Goal: Information Seeking & Learning: Learn about a topic

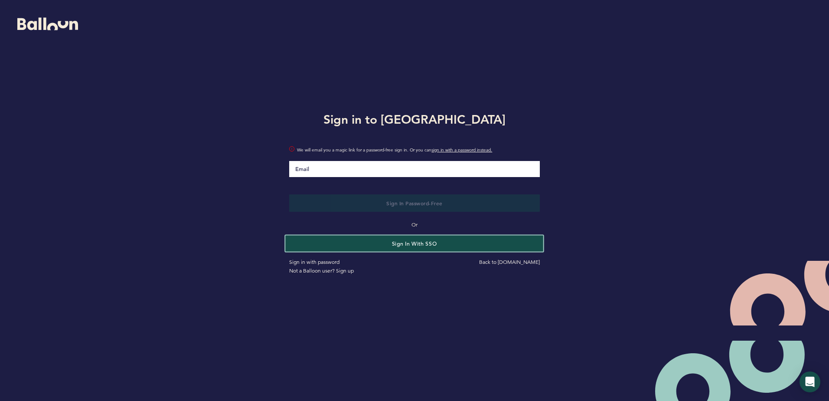
click at [414, 246] on button "Sign in with SSO" at bounding box center [415, 243] width 258 height 16
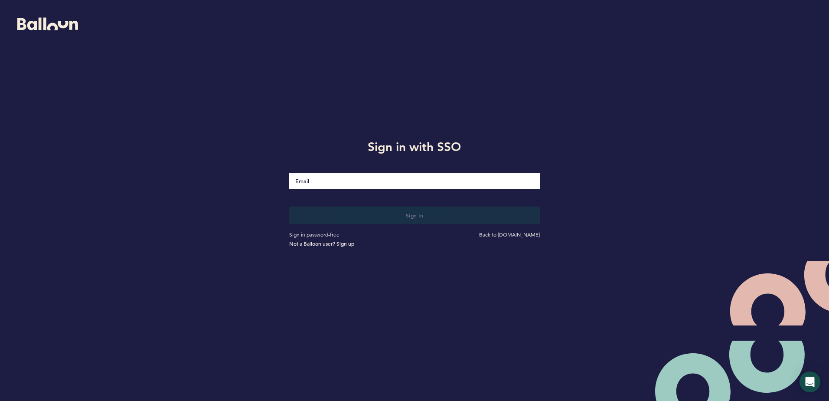
drag, startPoint x: 416, startPoint y: 176, endPoint x: 418, endPoint y: 184, distance: 8.3
click at [416, 176] on input "Email" at bounding box center [414, 181] width 250 height 16
type input "[EMAIL_ADDRESS][DOMAIN_NAME]"
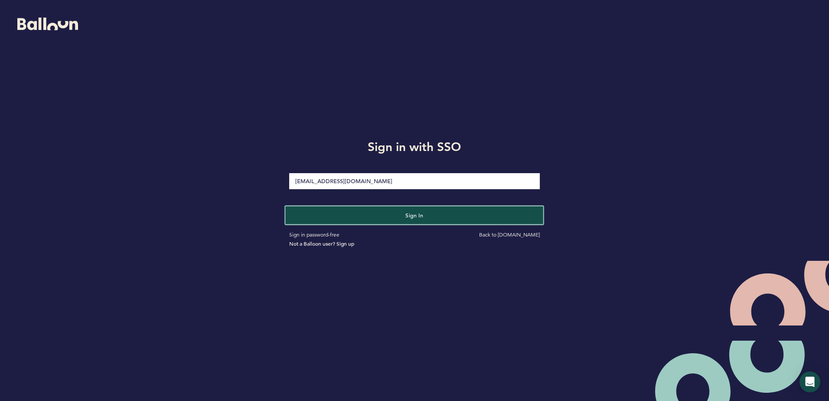
click at [414, 219] on button "Sign in" at bounding box center [415, 215] width 258 height 18
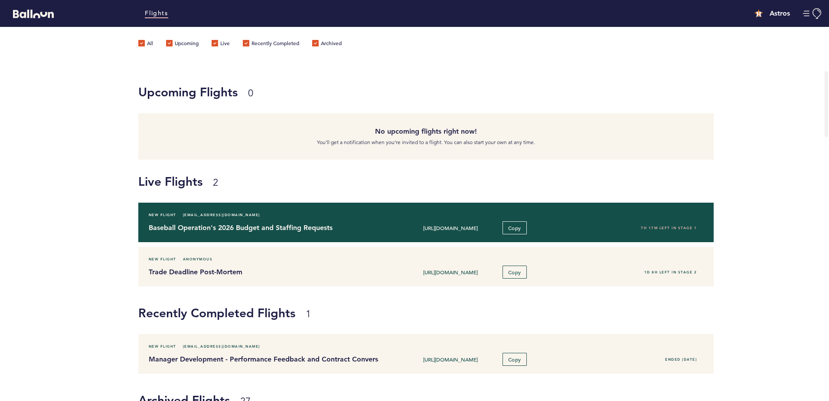
click at [214, 232] on h4 "Baseball Operation's 2026 Budget and Staffing Requests" at bounding box center [261, 227] width 224 height 10
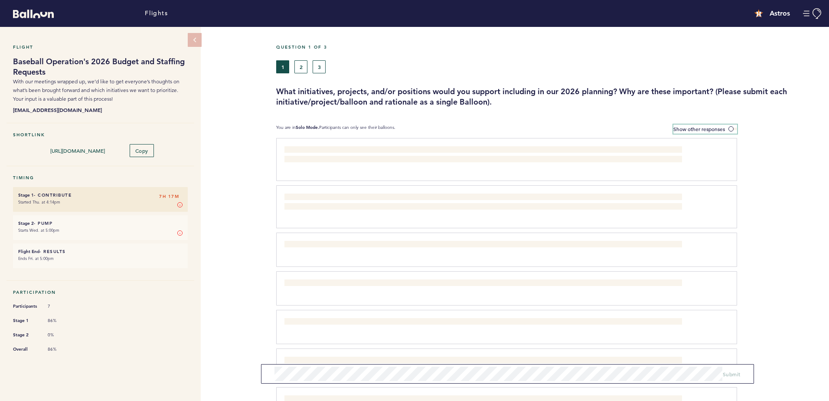
click at [731, 131] on label "Show other responses" at bounding box center [705, 128] width 64 height 9
click at [0, 0] on input "Show other responses" at bounding box center [0, 0] width 0 height 0
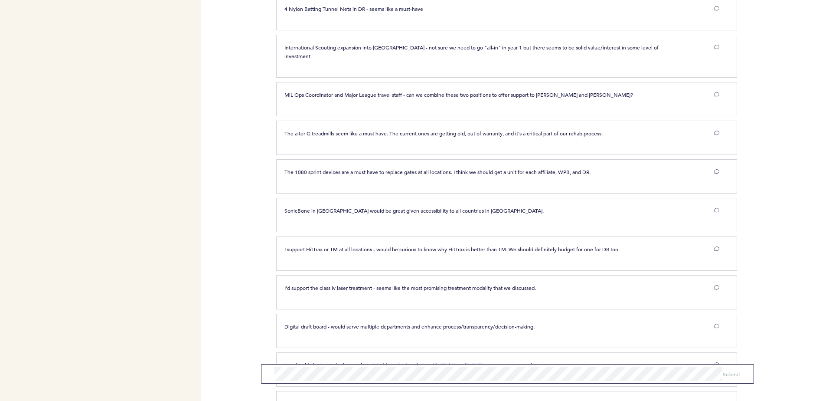
scroll to position [964, 0]
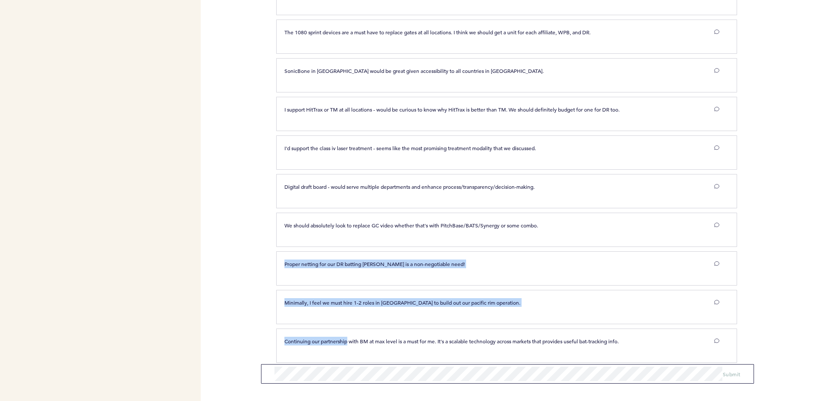
drag, startPoint x: 347, startPoint y: 333, endPoint x: 283, endPoint y: 249, distance: 105.5
drag, startPoint x: 283, startPoint y: 249, endPoint x: 298, endPoint y: 272, distance: 27.3
click at [298, 272] on div "Proper netting for our DR batting cage is a non-negotiable need! clear submit" at bounding box center [506, 268] width 461 height 34
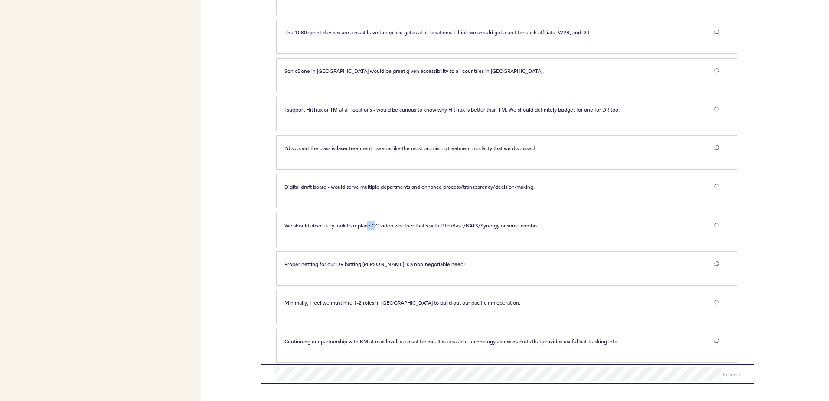
drag, startPoint x: 368, startPoint y: 215, endPoint x: 378, endPoint y: 230, distance: 18.0
click at [378, 230] on div "We should absolutely look to replace GC video whether that's with PitchBase/BAT…" at bounding box center [506, 229] width 461 height 34
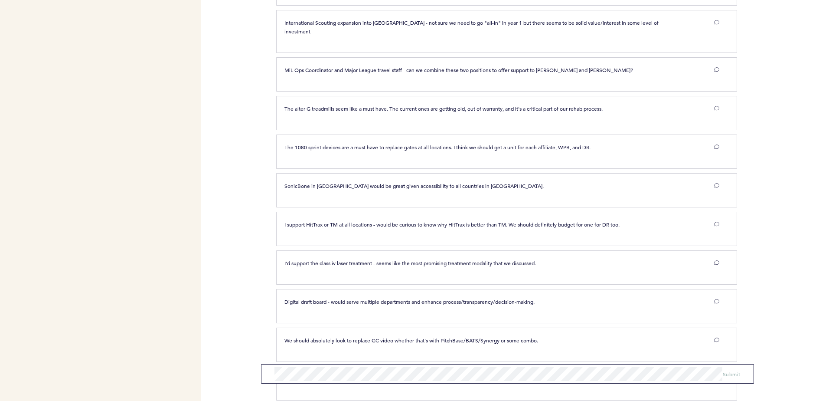
scroll to position [833, 0]
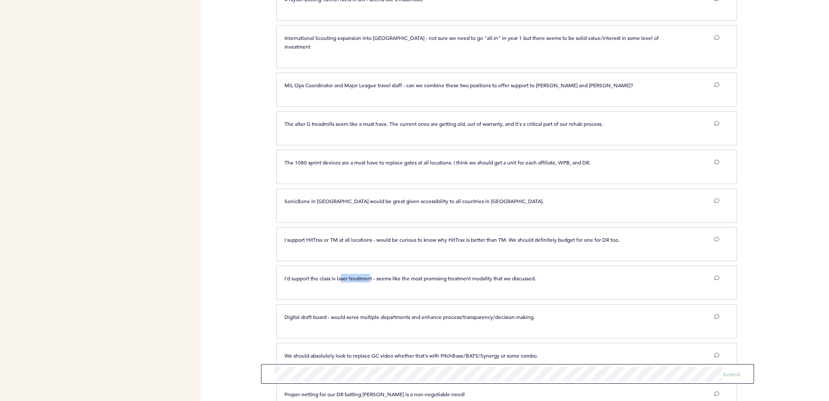
drag, startPoint x: 344, startPoint y: 265, endPoint x: 372, endPoint y: 285, distance: 35.4
click at [372, 285] on div "I'd support the class iv laser treatment - seems like the most promising treatm…" at bounding box center [506, 282] width 461 height 34
drag, startPoint x: 376, startPoint y: 268, endPoint x: 322, endPoint y: 268, distance: 54.2
click at [322, 274] on span "I'd support the class iv laser treatment - seems like the most promising treatm…" at bounding box center [410, 277] width 252 height 7
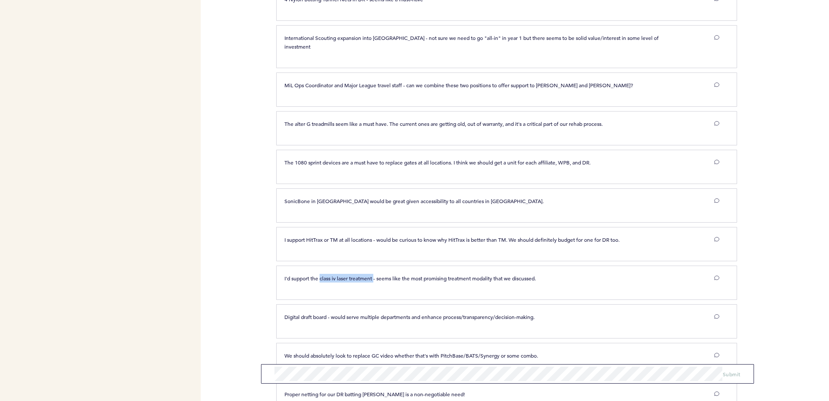
copy span "class iv laser treatment"
